Goal: Task Accomplishment & Management: Manage account settings

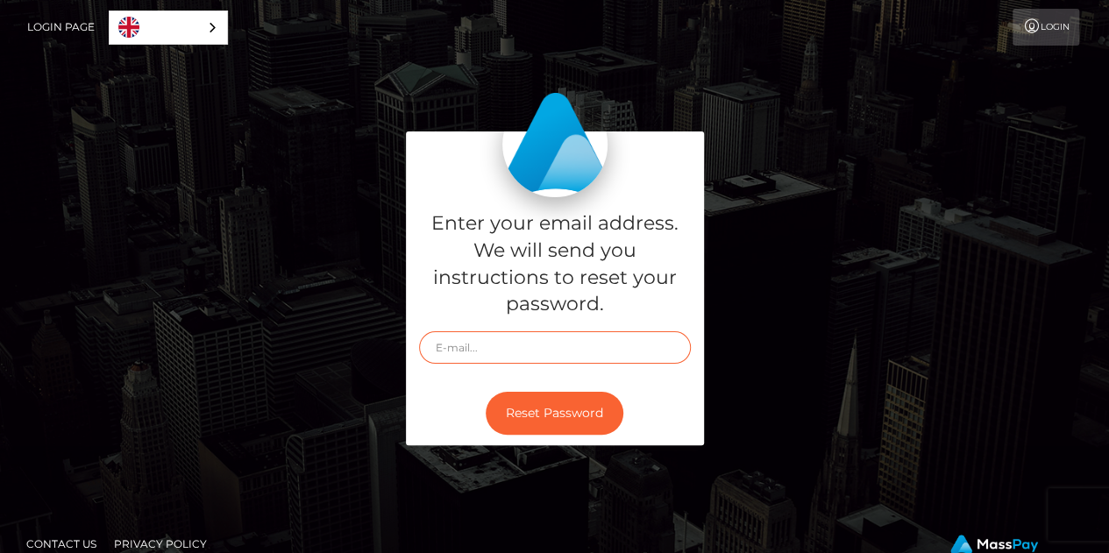
click at [464, 346] on input "text" at bounding box center [555, 347] width 272 height 32
type input "nicwozniak@gmail.com"
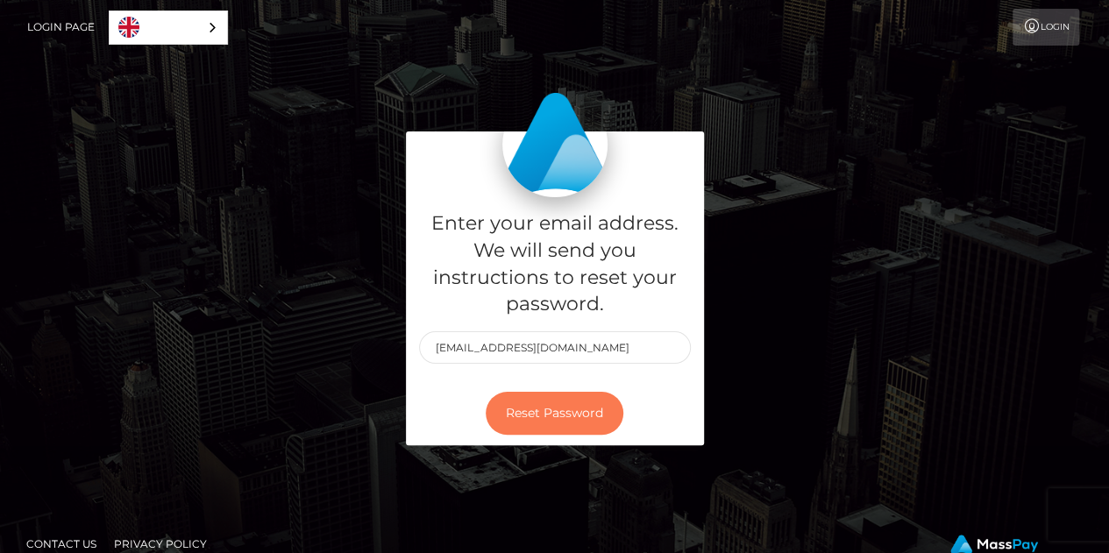
click at [563, 405] on button "Reset Password" at bounding box center [554, 413] width 138 height 43
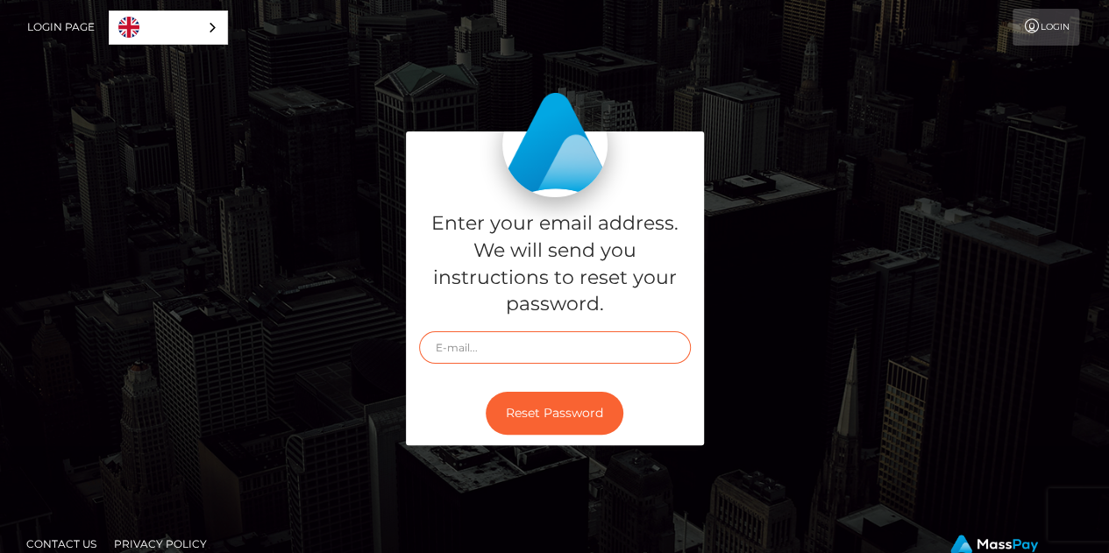
click at [541, 342] on input "text" at bounding box center [555, 347] width 272 height 32
type input "nicwozniak@gmail.com"
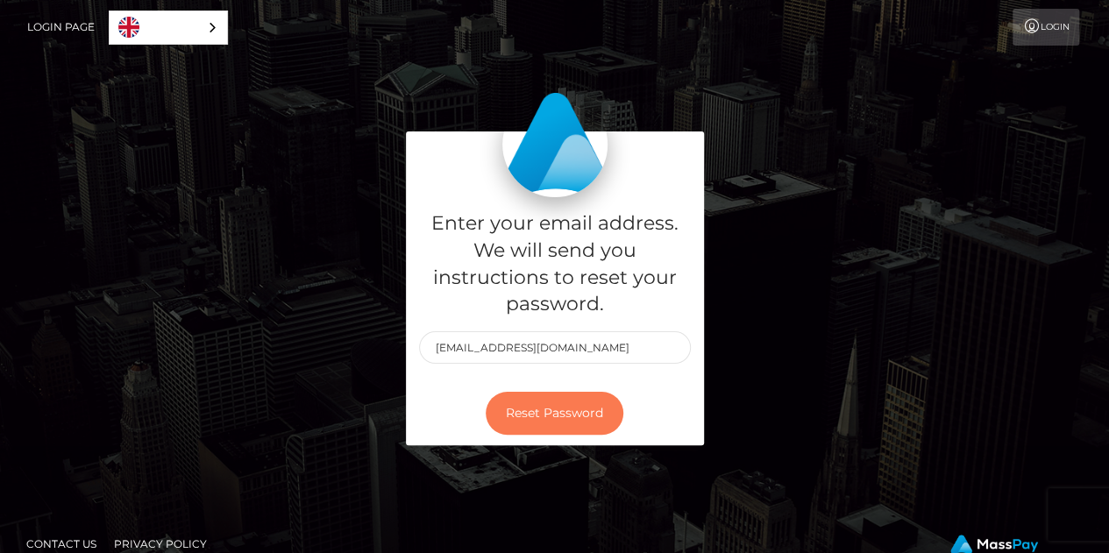
click at [549, 416] on button "Reset Password" at bounding box center [554, 413] width 138 height 43
